Goal: Task Accomplishment & Management: Use online tool/utility

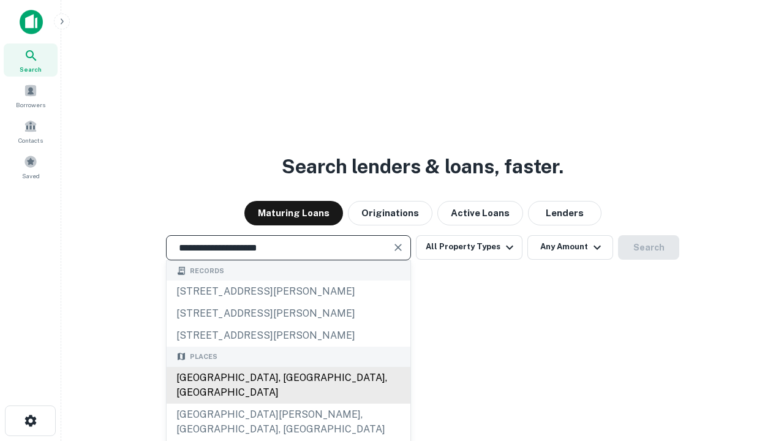
click at [288, 404] on div "[GEOGRAPHIC_DATA], [GEOGRAPHIC_DATA], [GEOGRAPHIC_DATA]" at bounding box center [289, 385] width 244 height 37
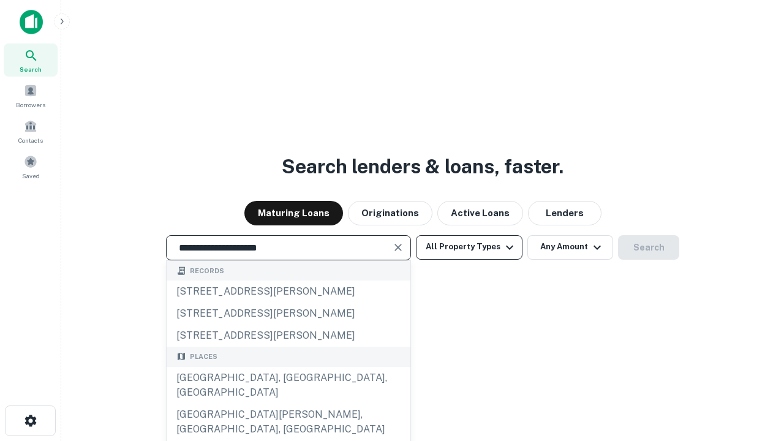
type input "**********"
click at [469, 247] on button "All Property Types" at bounding box center [469, 247] width 107 height 24
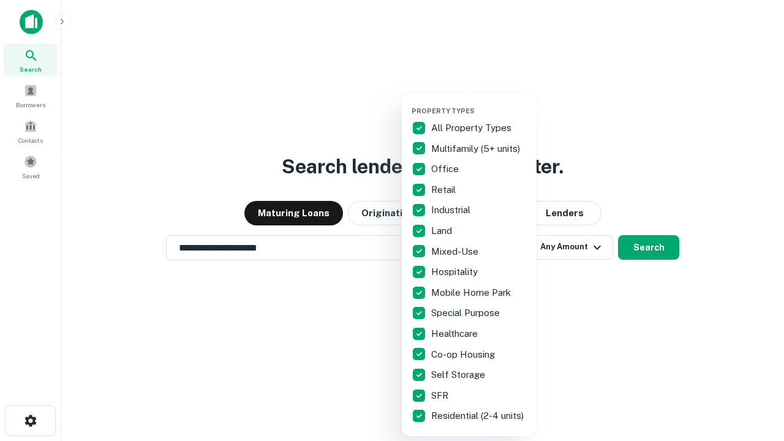
click at [479, 103] on button "button" at bounding box center [478, 103] width 135 height 1
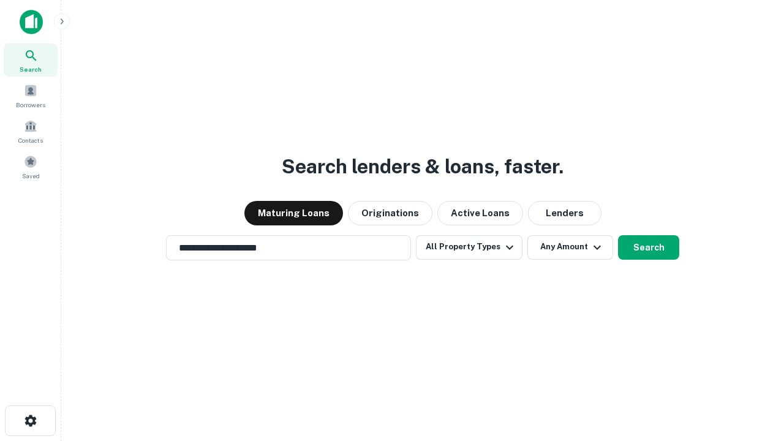
scroll to position [19, 0]
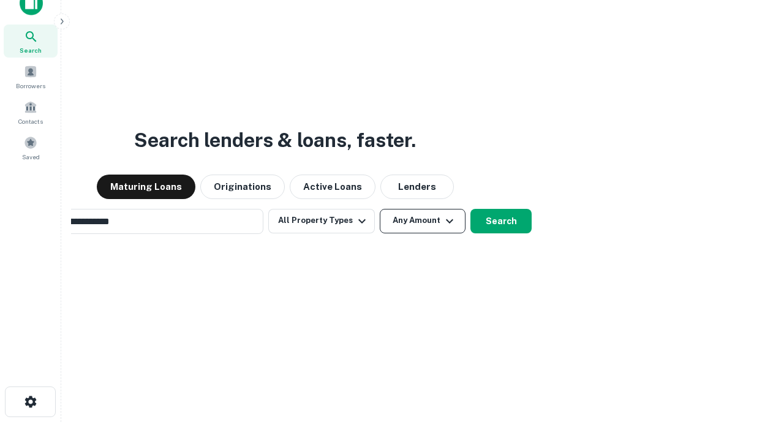
click at [380, 209] on button "Any Amount" at bounding box center [423, 221] width 86 height 24
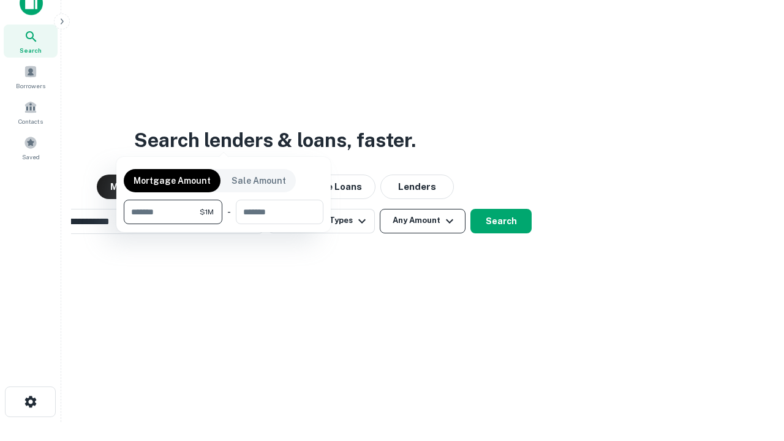
scroll to position [20, 0]
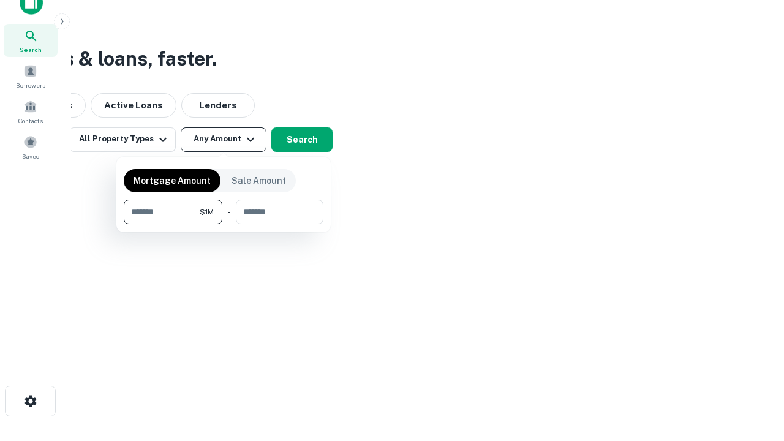
type input "*******"
click at [223, 224] on button "button" at bounding box center [224, 224] width 200 height 1
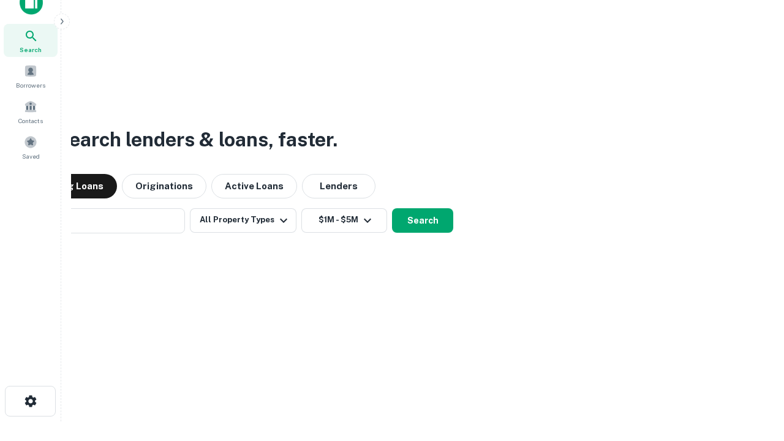
scroll to position [19, 0]
click at [392, 209] on button "Search" at bounding box center [422, 221] width 61 height 24
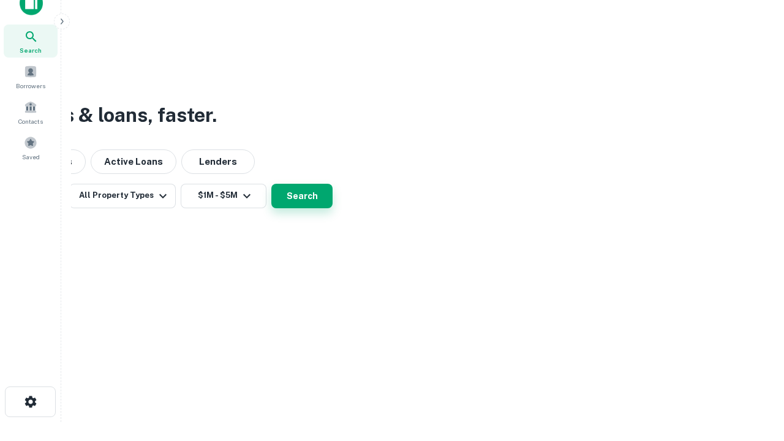
scroll to position [20, 0]
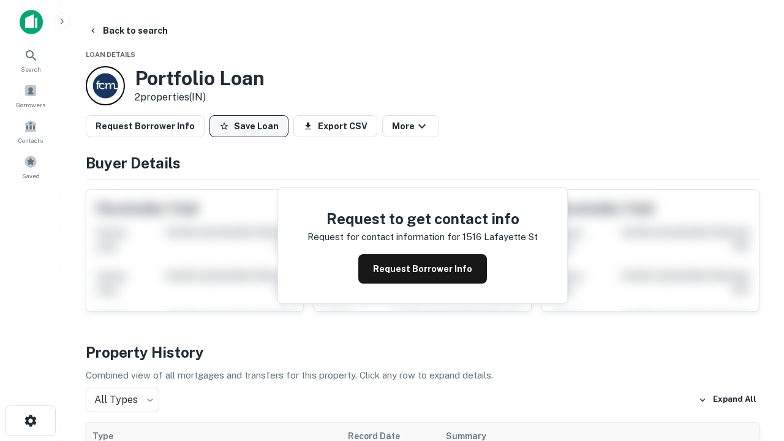
click at [249, 126] on button "Save Loan" at bounding box center [248, 126] width 79 height 22
click at [252, 126] on button "Loan Saved" at bounding box center [251, 126] width 85 height 22
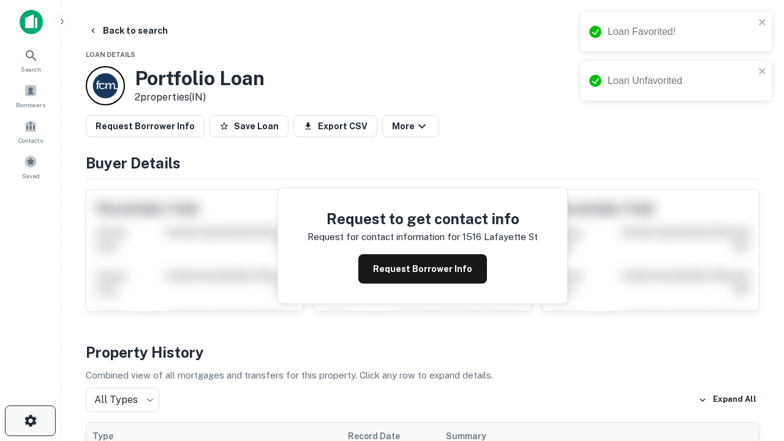
click at [30, 421] on icon "button" at bounding box center [30, 420] width 15 height 15
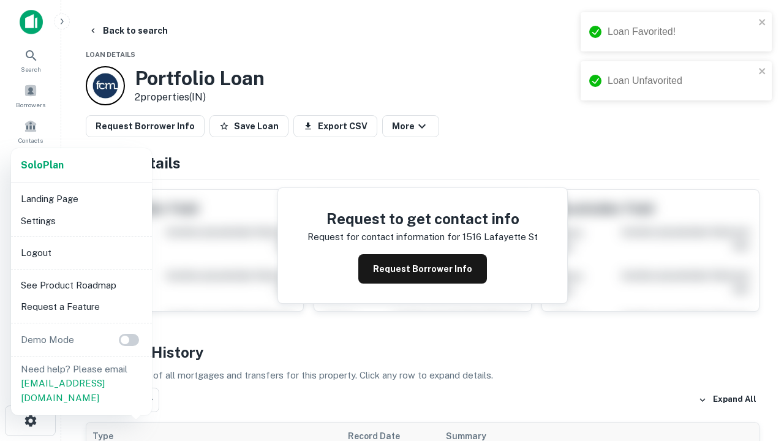
click at [81, 252] on li "Logout" at bounding box center [81, 253] width 131 height 22
